Goal: Task Accomplishment & Management: Use online tool/utility

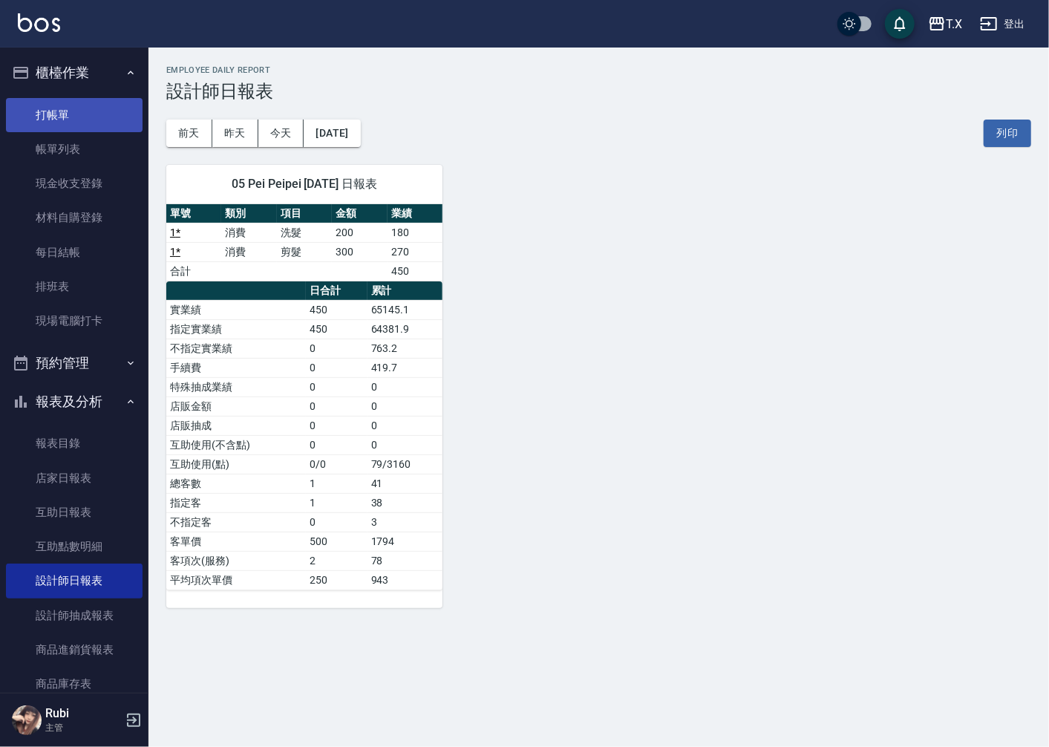
click at [83, 105] on link "打帳單" at bounding box center [74, 115] width 137 height 34
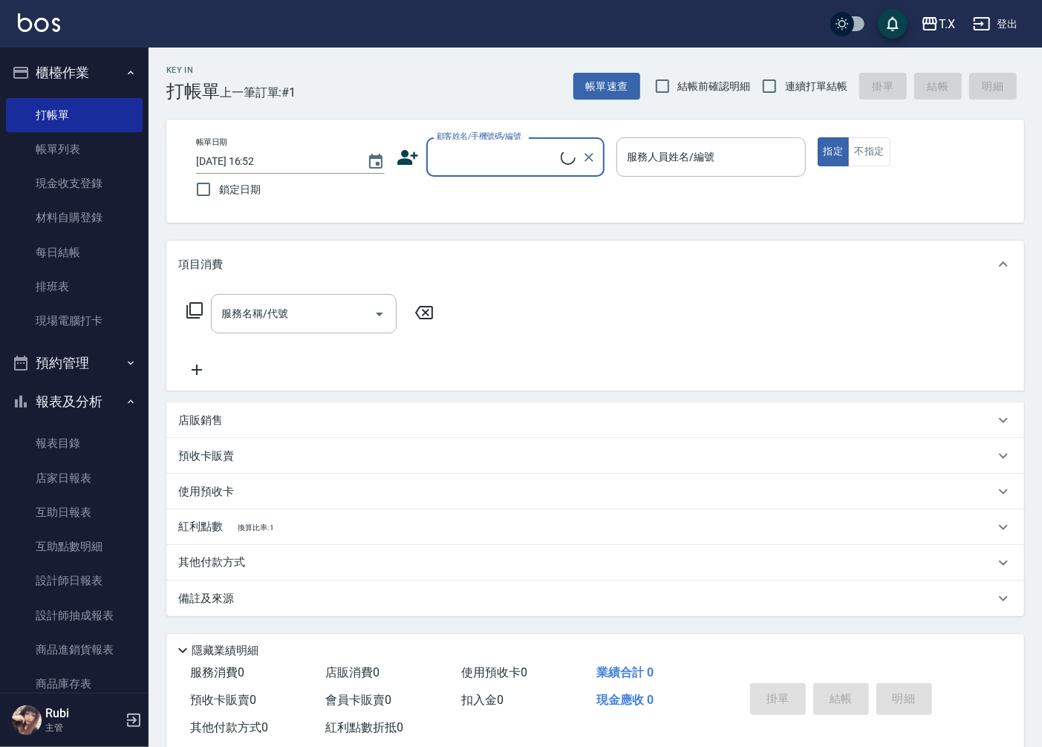
click at [476, 151] on input "顧客姓名/手機號碼/編號" at bounding box center [497, 157] width 128 height 26
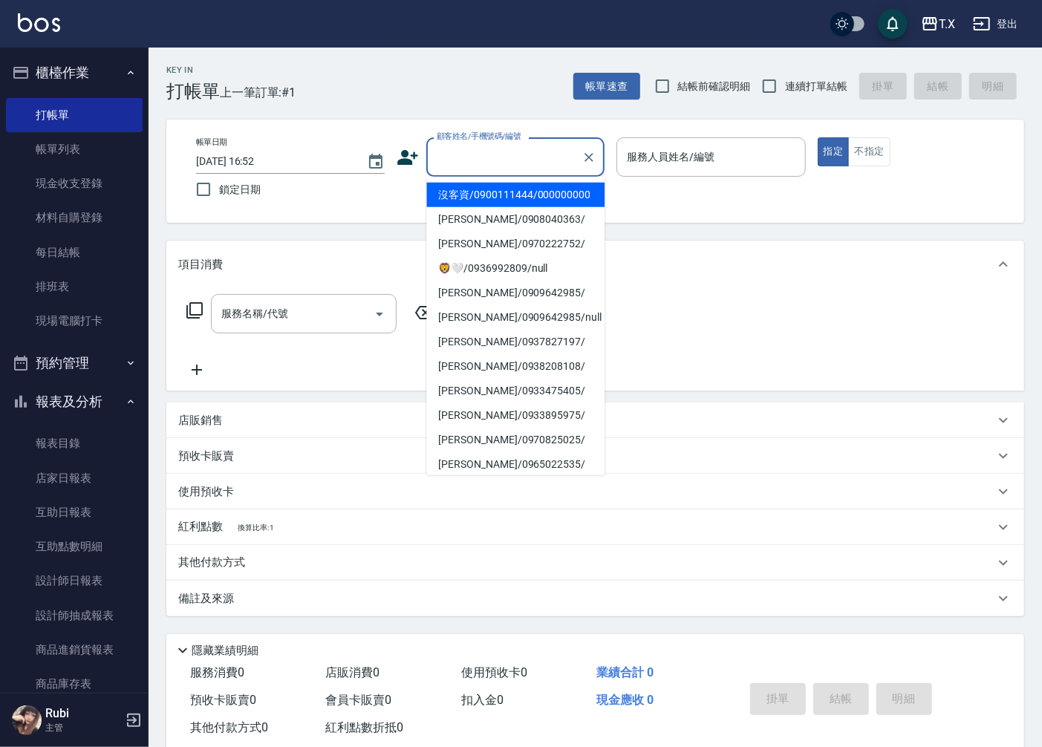
click at [473, 203] on li "沒客資/0900111444/000000000" at bounding box center [515, 195] width 178 height 25
type input "沒客資/0900111444/000000000"
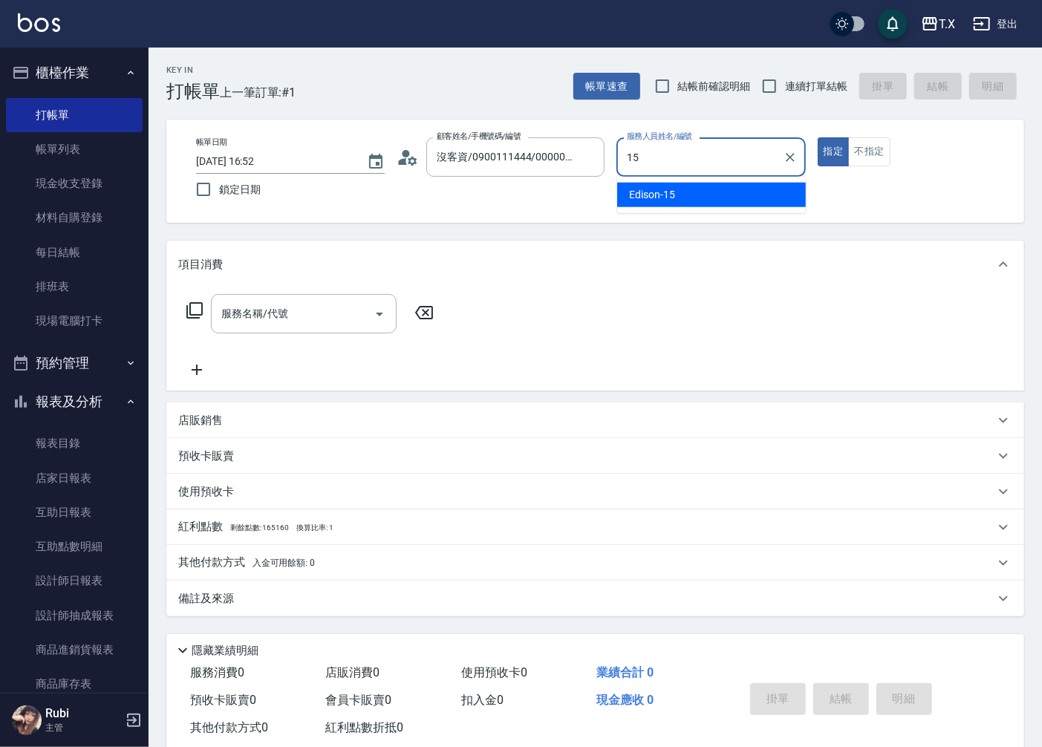
type input "Edison-15"
type button "true"
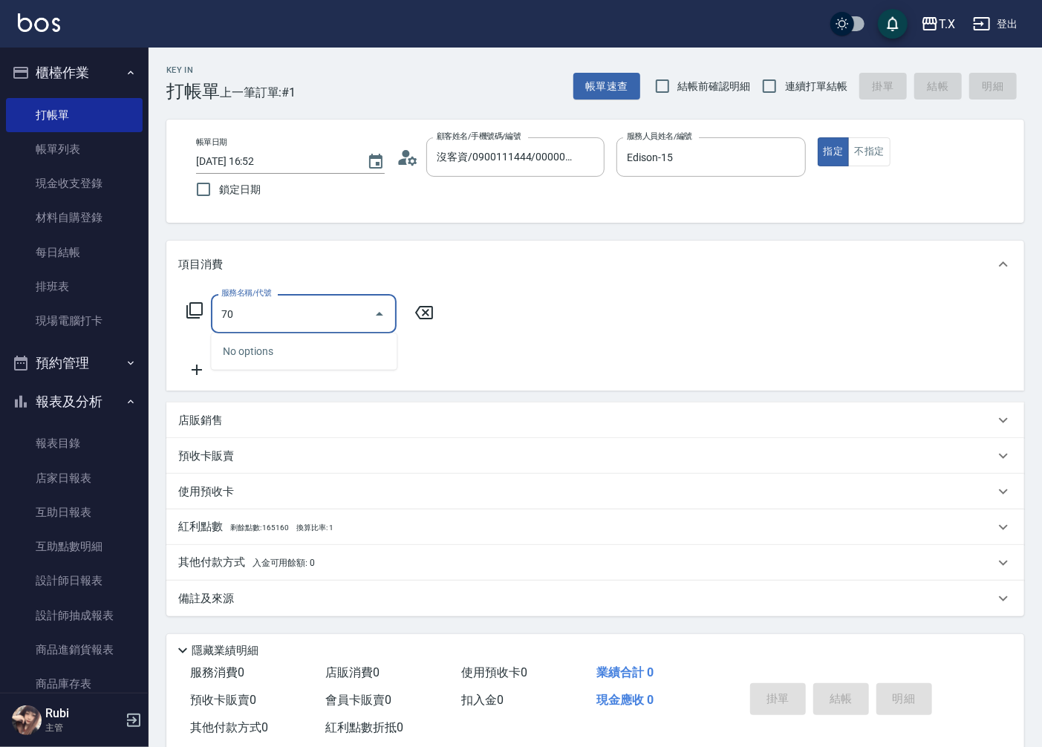
type input "704"
type input "500"
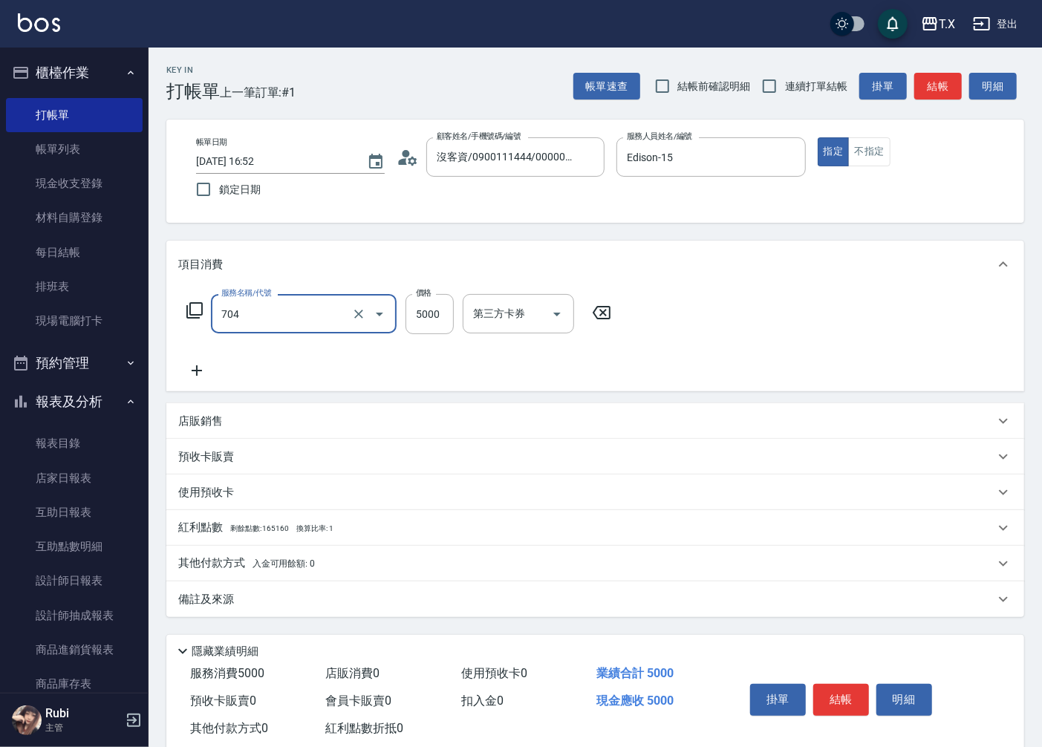
type input "新羽毛鉑金接髮調整(704)"
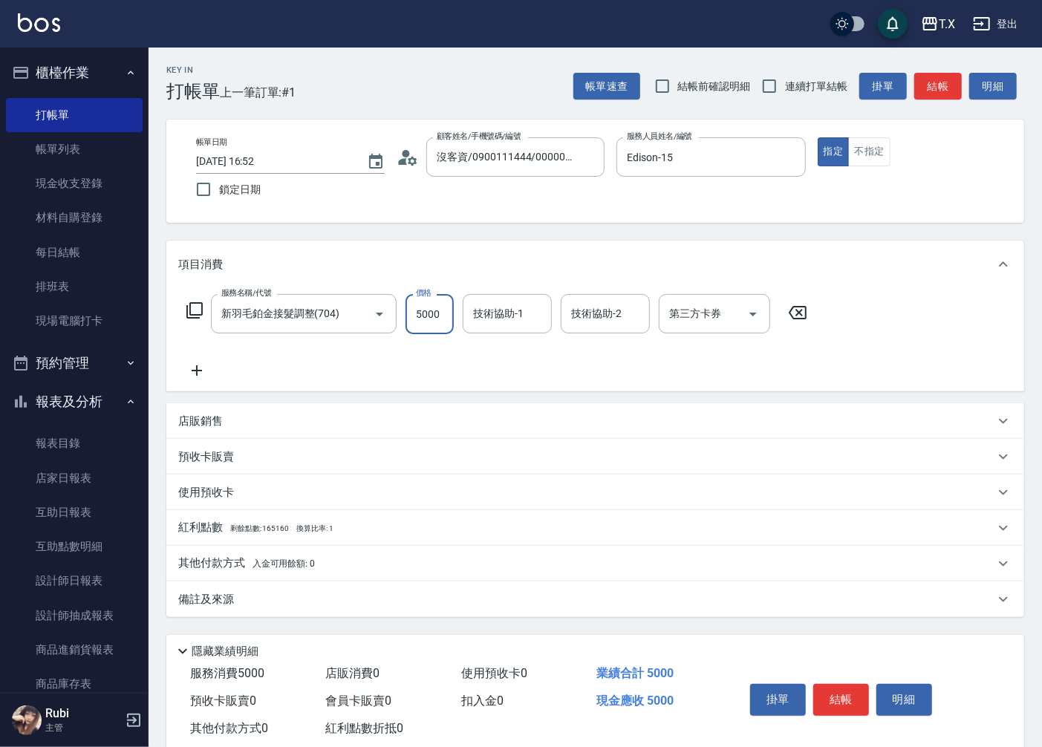
type input "4"
type input "0"
type input "400"
type input "4000"
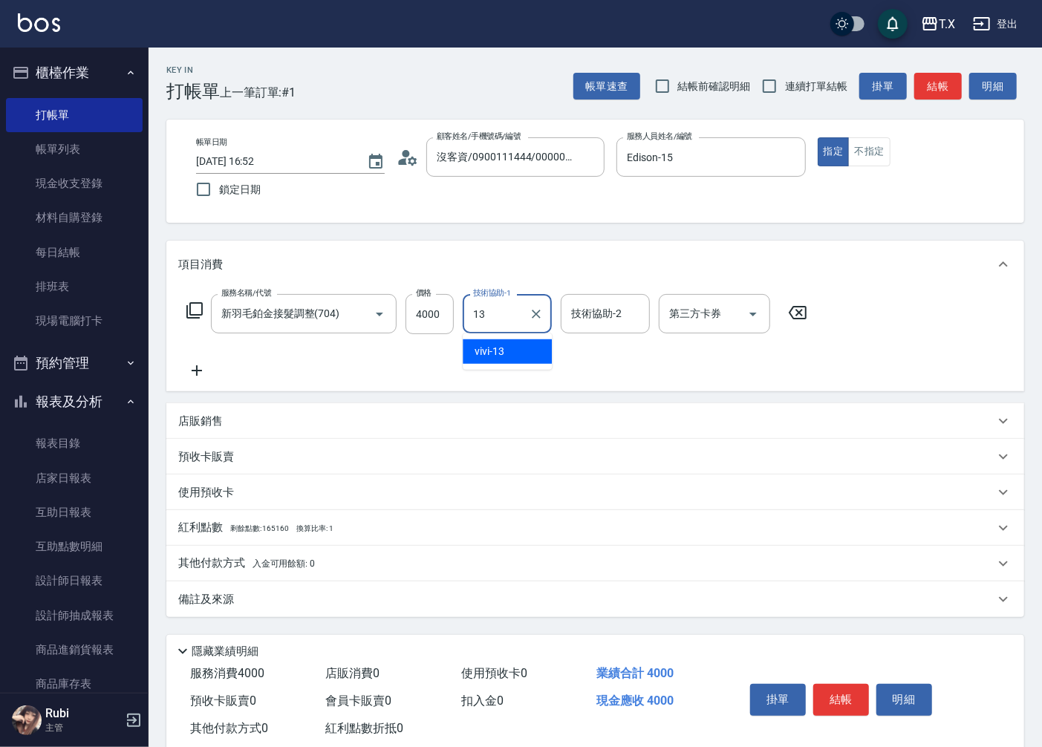
type input "vivi-13"
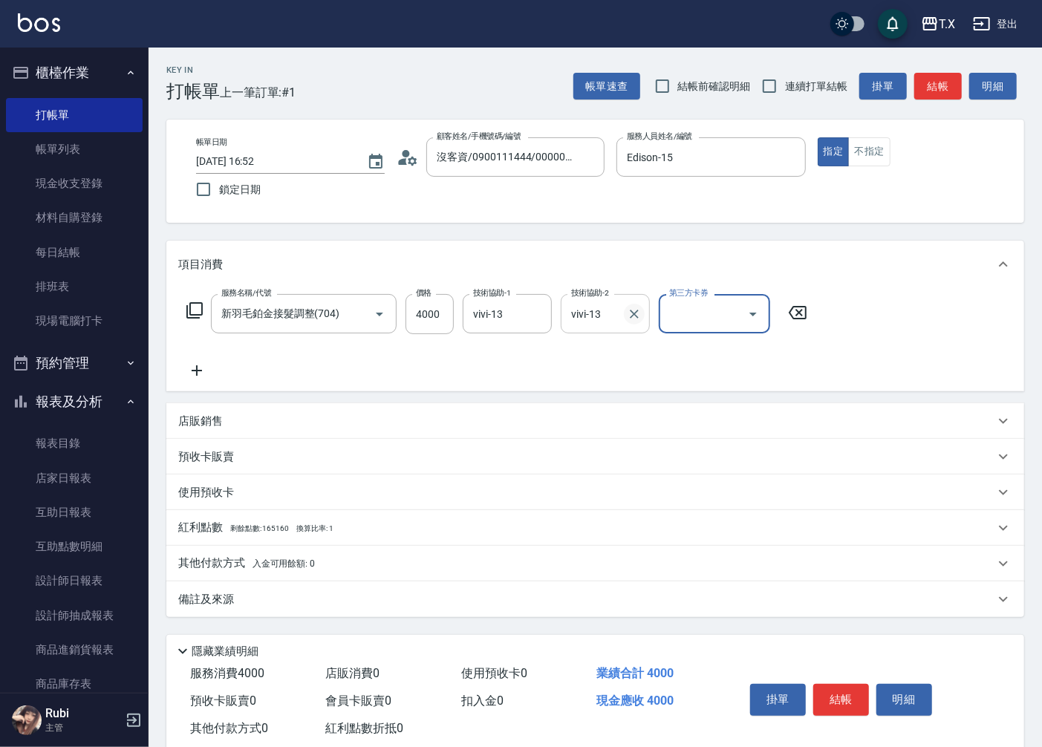
click at [633, 310] on icon "Clear" at bounding box center [634, 314] width 15 height 15
click at [206, 375] on icon at bounding box center [196, 371] width 37 height 18
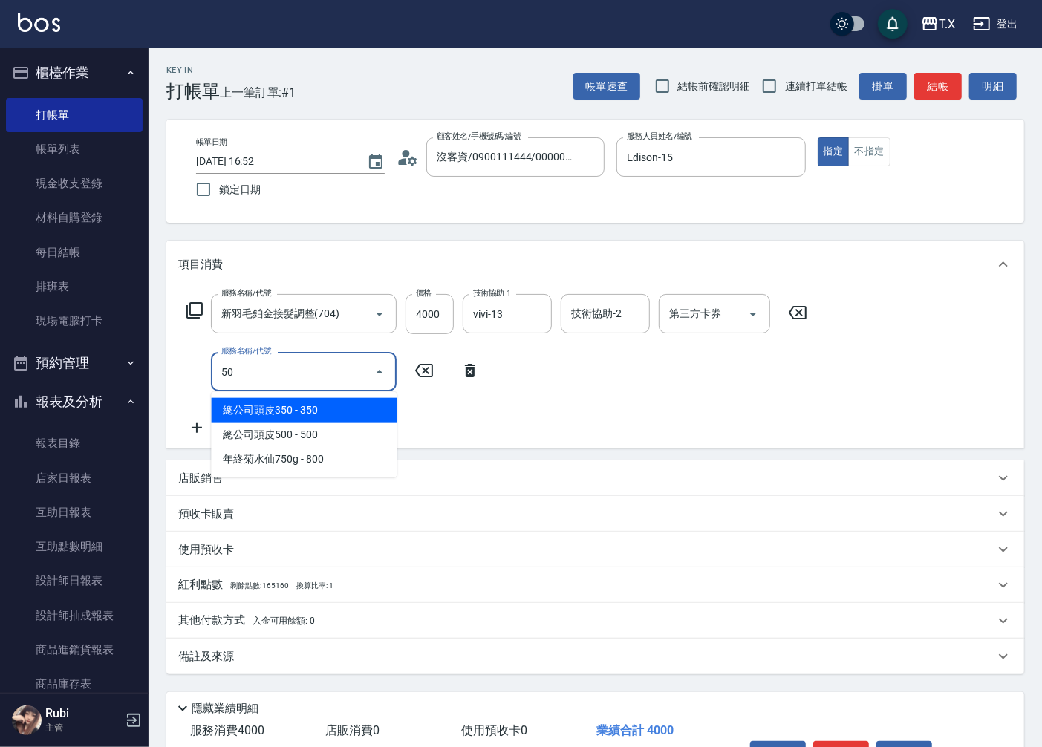
type input "501"
type input "500"
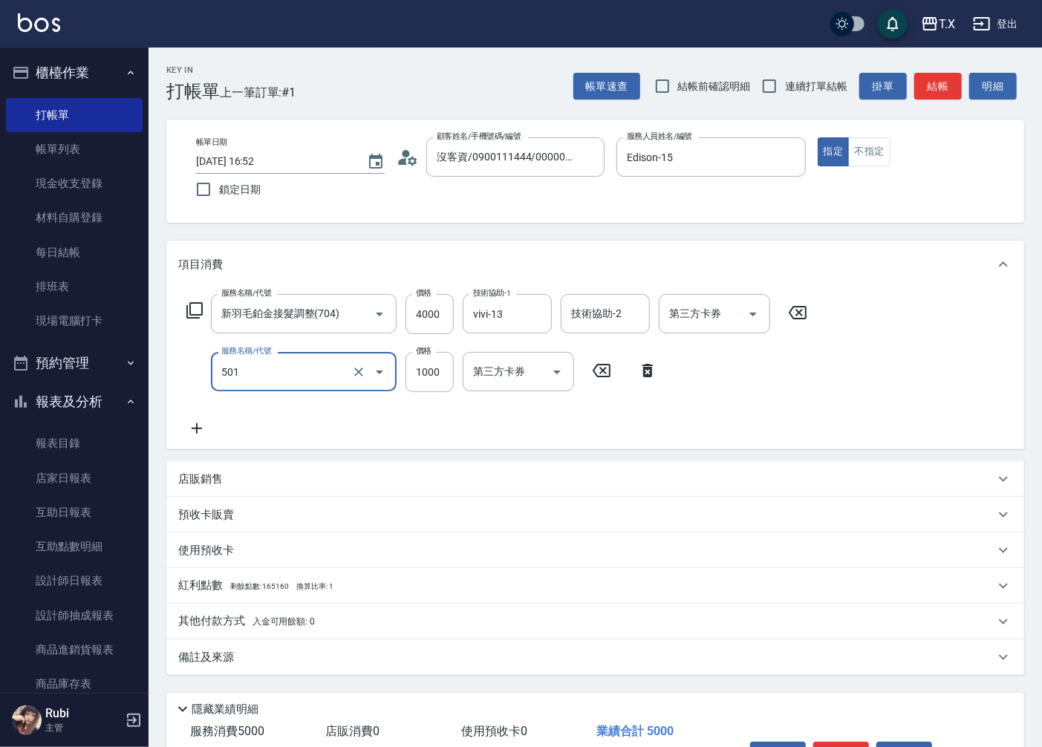
type input "染髮(501)"
type input "1"
type input "400"
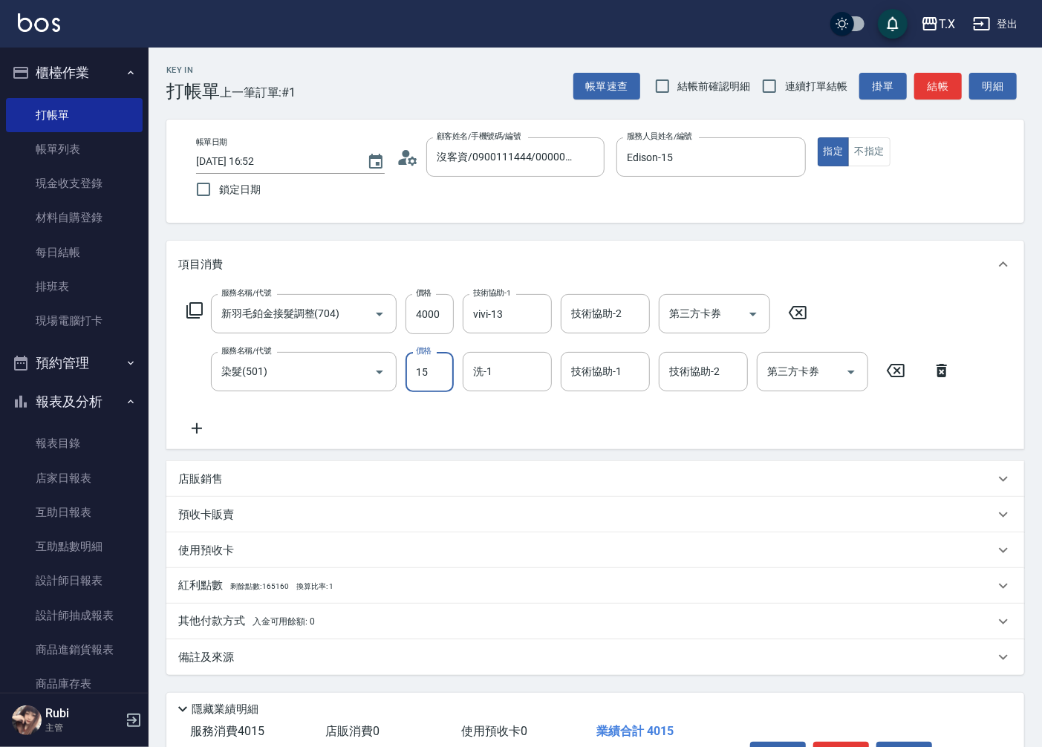
type input "150"
type input "410"
type input "1500"
type input "550"
type input "1500"
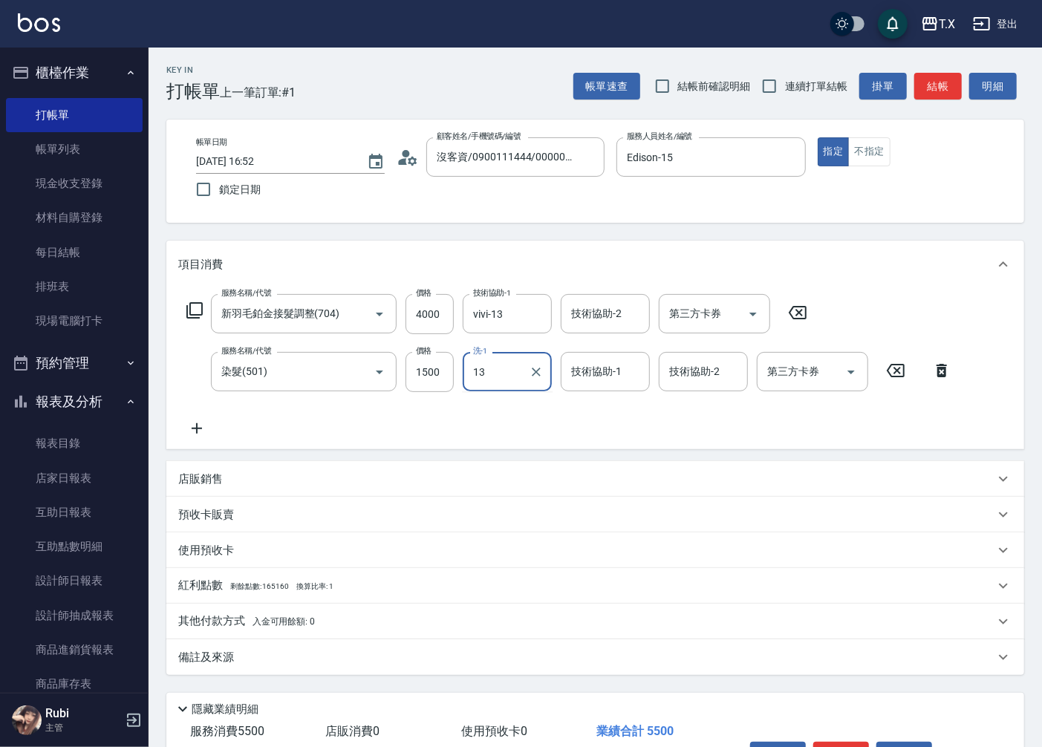
type input "vivi-13"
click at [954, 73] on button "結帳" at bounding box center [938, 86] width 48 height 27
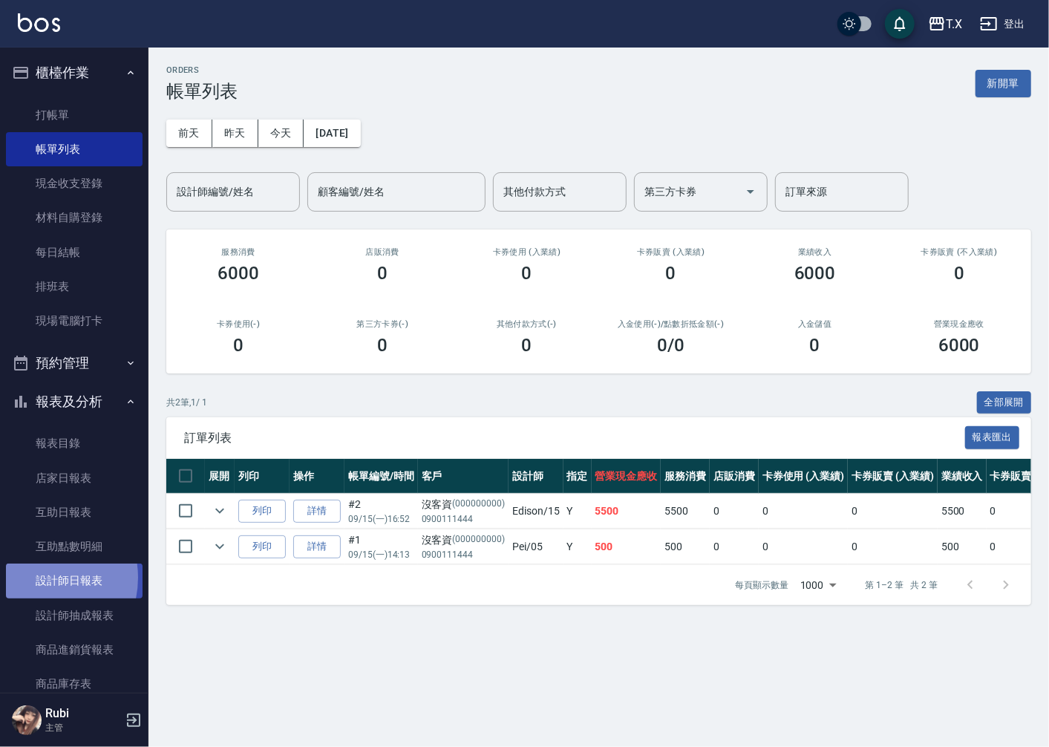
click at [36, 578] on link "設計師日報表" at bounding box center [74, 581] width 137 height 34
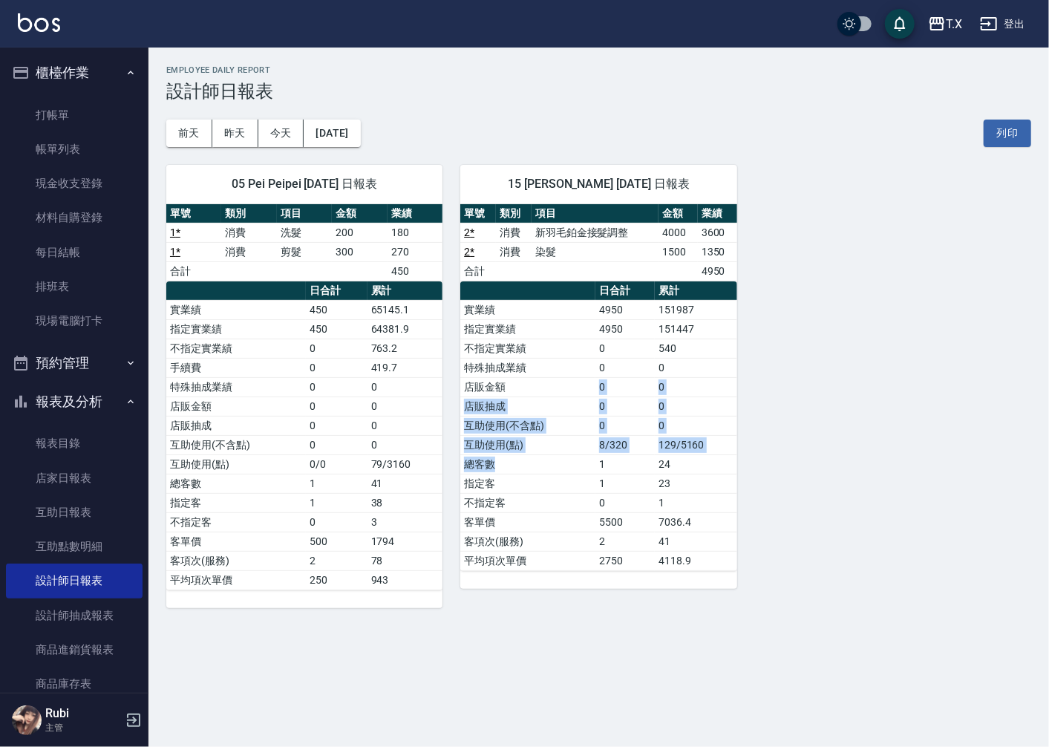
drag, startPoint x: 529, startPoint y: 455, endPoint x: 540, endPoint y: 365, distance: 91.2
click at [541, 375] on tbody "實業績 4950 151987 指定實業績 4950 151447 不指定實業績 0 540 特殊抽成業績 0 0 店販金額 0 0 店販抽成 0 0 互助使…" at bounding box center [598, 435] width 276 height 270
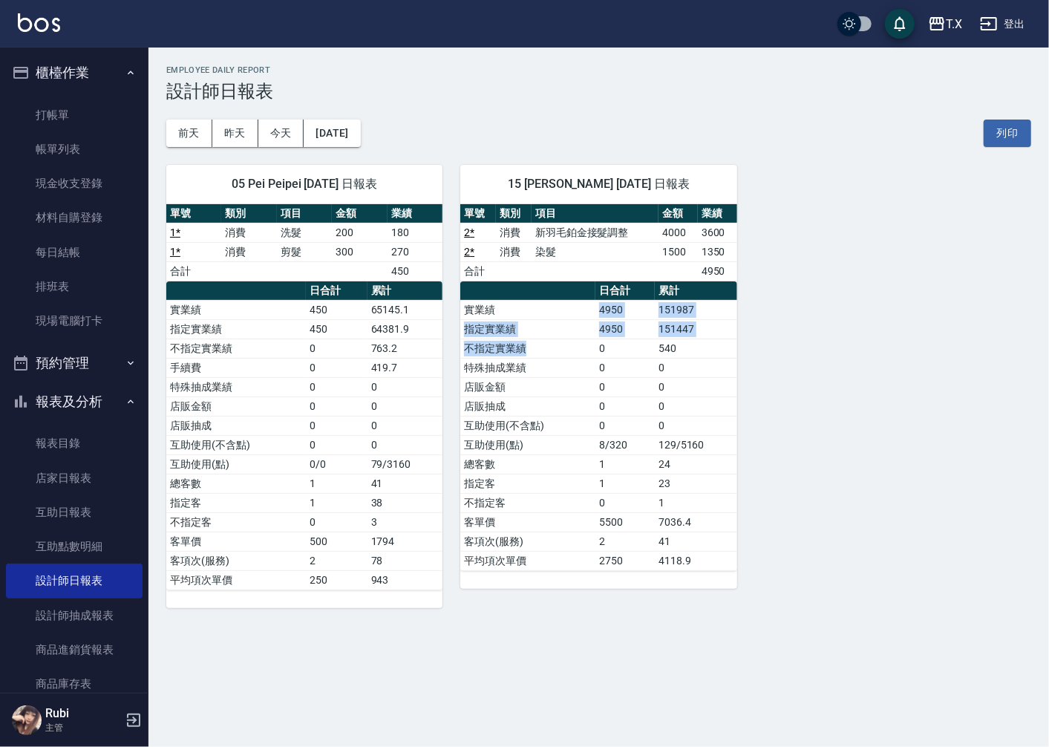
drag, startPoint x: 525, startPoint y: 310, endPoint x: 555, endPoint y: 397, distance: 91.1
click at [548, 394] on tbody "實業績 4950 151987 指定實業績 4950 151447 不指定實業績 0 540 特殊抽成業績 0 0 店販金額 0 0 店販抽成 0 0 互助使…" at bounding box center [598, 435] width 276 height 270
click at [588, 456] on td "總客數" at bounding box center [527, 463] width 135 height 19
drag, startPoint x: 582, startPoint y: 425, endPoint x: 570, endPoint y: 359, distance: 66.4
click at [583, 416] on tbody "實業績 4950 151987 指定實業績 4950 151447 不指定實業績 0 540 特殊抽成業績 0 0 店販金額 0 0 店販抽成 0 0 互助使…" at bounding box center [598, 435] width 276 height 270
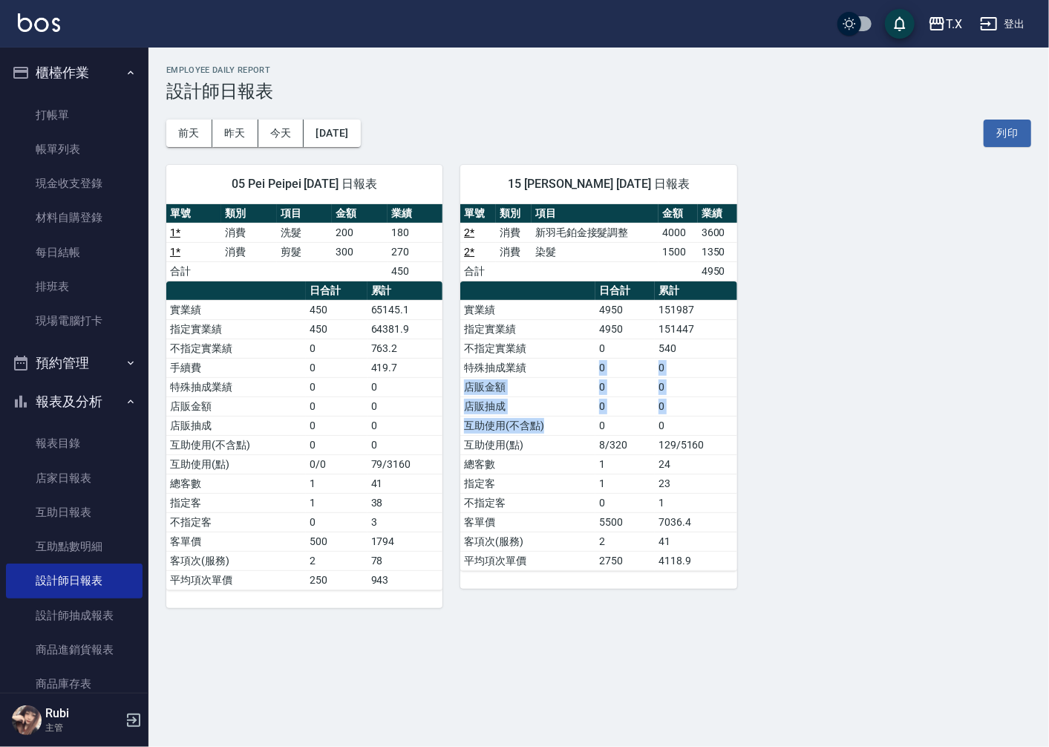
drag, startPoint x: 570, startPoint y: 359, endPoint x: 587, endPoint y: 443, distance: 84.9
click at [585, 437] on tbody "實業績 4950 151987 指定實業績 4950 151447 不指定實業績 0 540 特殊抽成業績 0 0 店販金額 0 0 店販抽成 0 0 互助使…" at bounding box center [598, 435] width 276 height 270
click at [589, 446] on td "互助使用(點)" at bounding box center [527, 444] width 135 height 19
drag, startPoint x: 589, startPoint y: 446, endPoint x: 583, endPoint y: 389, distance: 56.7
click at [589, 440] on td "互助使用(點)" at bounding box center [527, 444] width 135 height 19
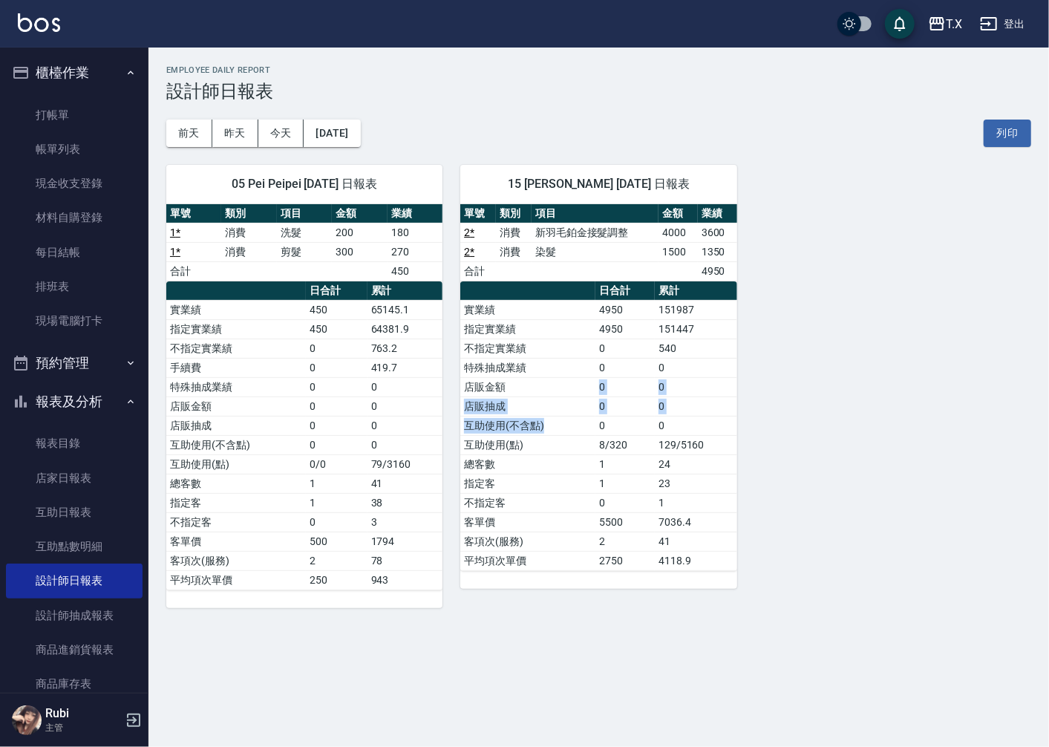
drag, startPoint x: 582, startPoint y: 398, endPoint x: 567, endPoint y: 454, distance: 57.6
click at [570, 439] on tbody "實業績 4950 151987 指定實業績 4950 151447 不指定實業績 0 540 特殊抽成業績 0 0 店販金額 0 0 店販抽成 0 0 互助使…" at bounding box center [598, 435] width 276 height 270
click at [567, 457] on td "總客數" at bounding box center [527, 463] width 135 height 19
